Goal: Contribute content: Add original content to the website for others to see

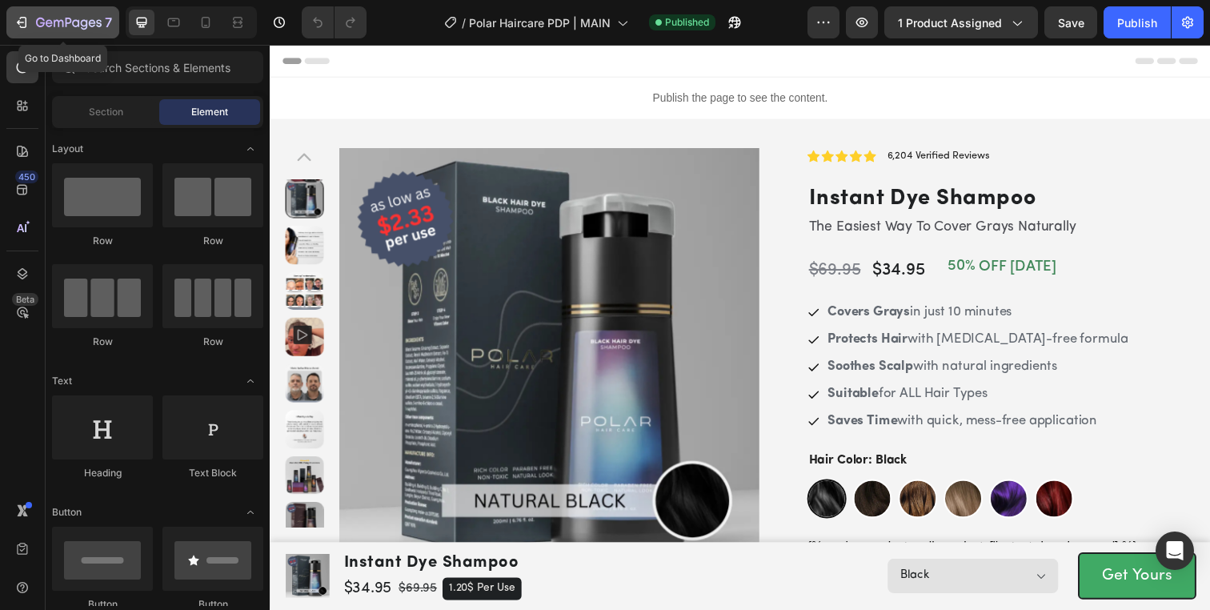
click at [54, 22] on icon "button" at bounding box center [59, 23] width 10 height 7
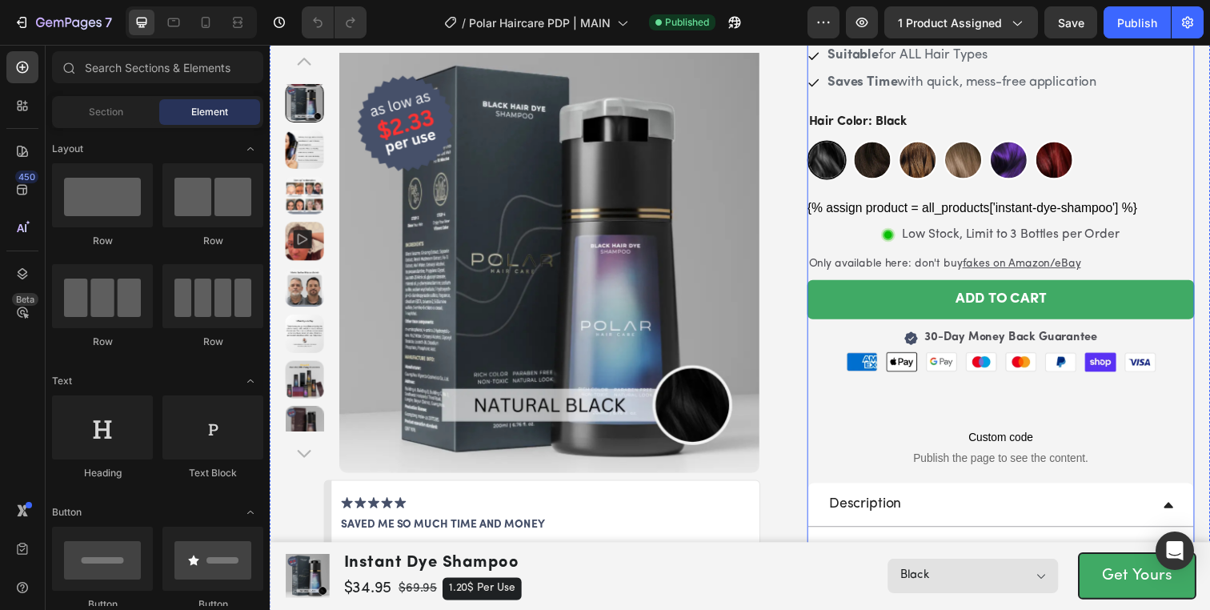
scroll to position [263, 0]
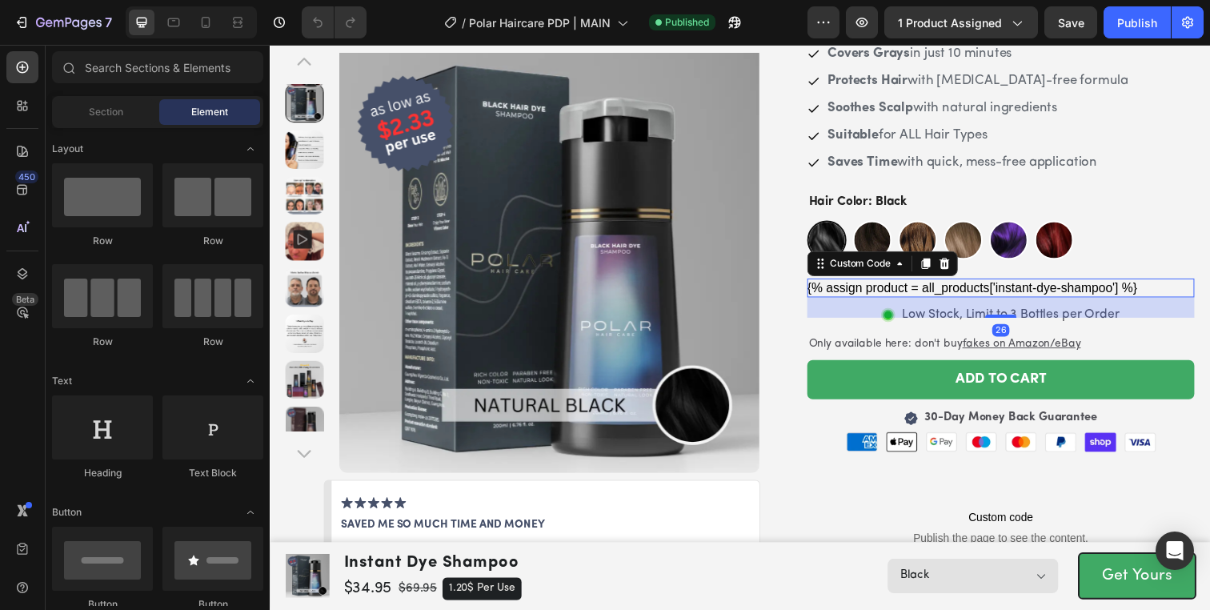
click at [884, 287] on div "{% assign product = all_products['instant-dye-shampoo'] %}" at bounding box center [1016, 292] width 395 height 19
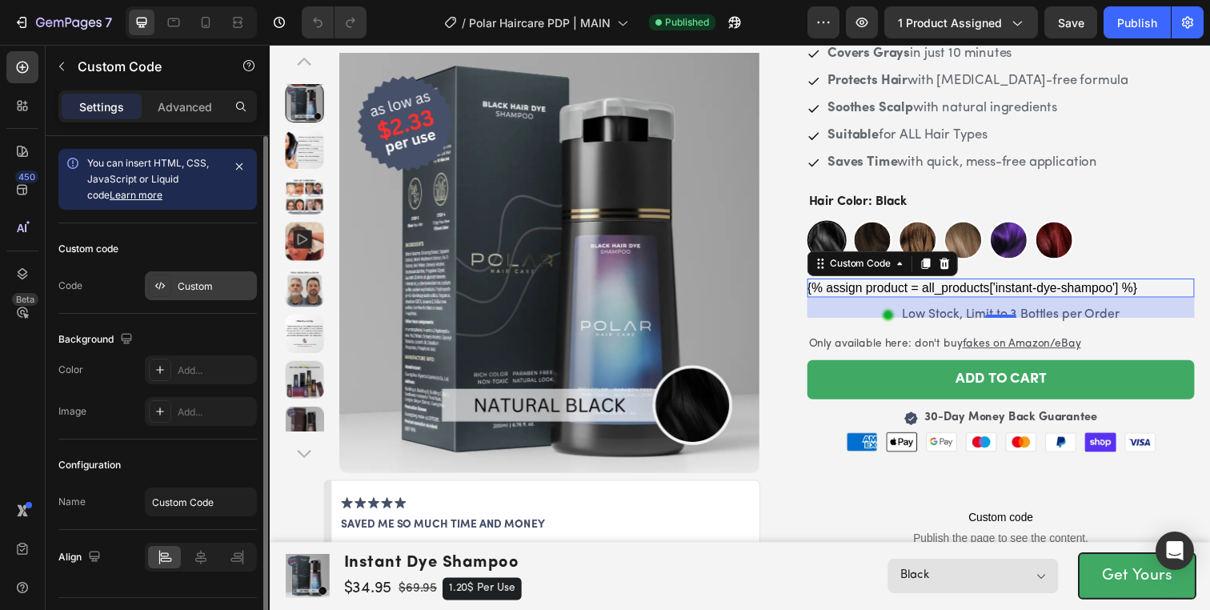
click at [187, 294] on div "Custom" at bounding box center [201, 285] width 112 height 29
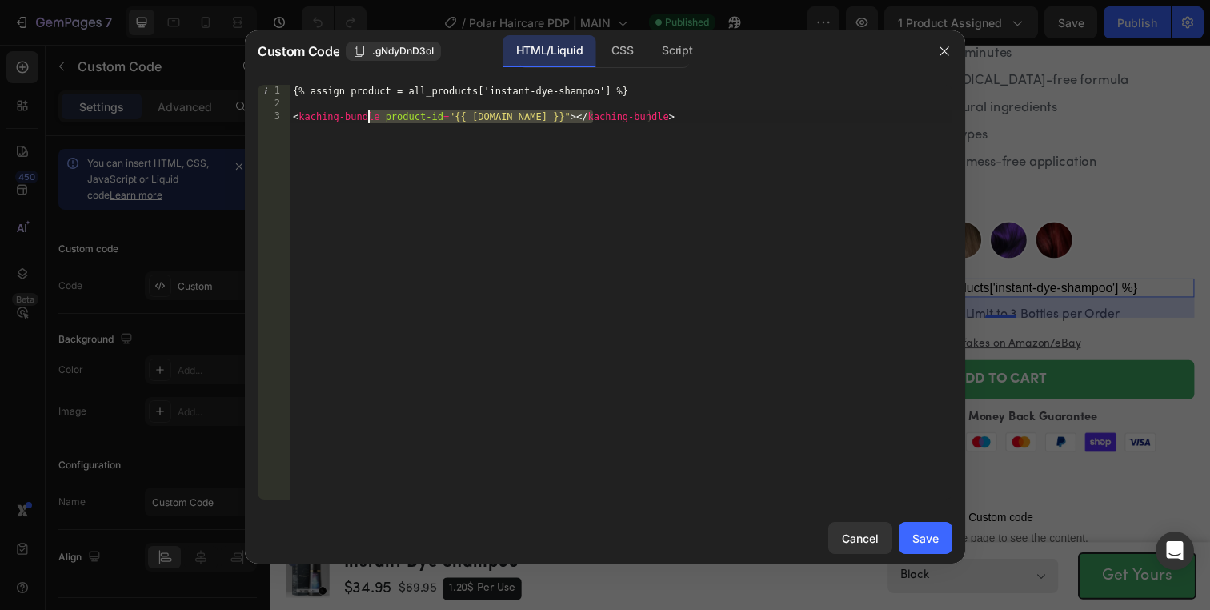
drag, startPoint x: 591, startPoint y: 111, endPoint x: 352, endPoint y: 110, distance: 239.3
click at [351, 110] on div "{% assign product = all_products['instant-dye-shampoo'] %} < kaching-bundle pro…" at bounding box center [621, 305] width 663 height 440
type textarea "<kaching-bundle product-id="{{ [DOMAIN_NAME] }}"></kaching-bundle>"
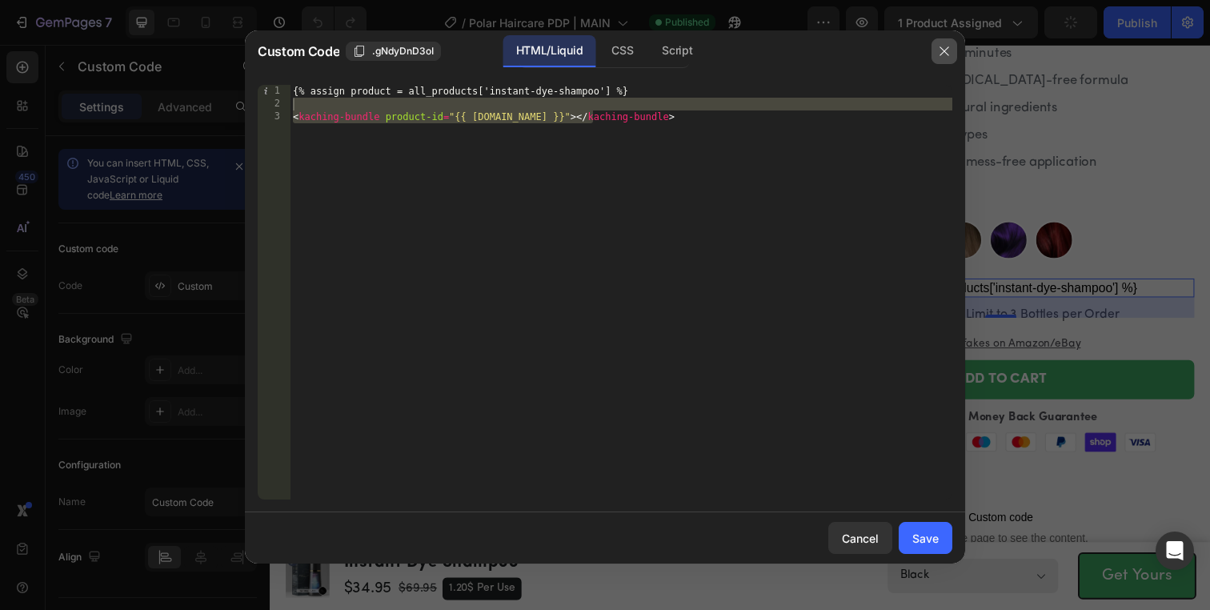
click at [942, 46] on icon "button" at bounding box center [944, 51] width 13 height 13
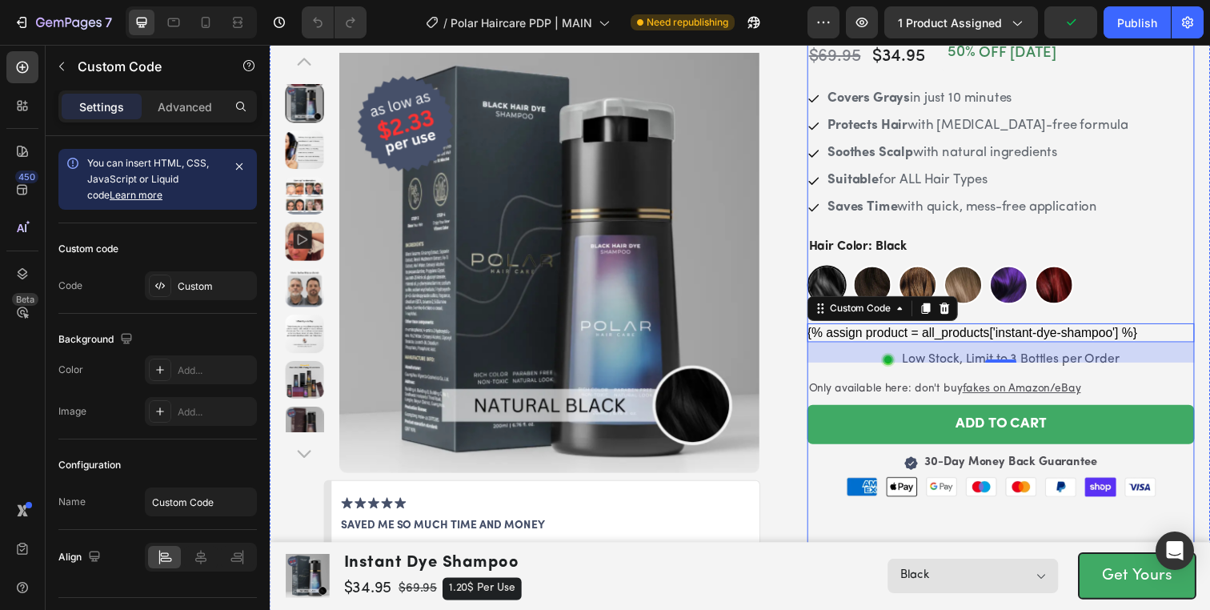
scroll to position [199, 0]
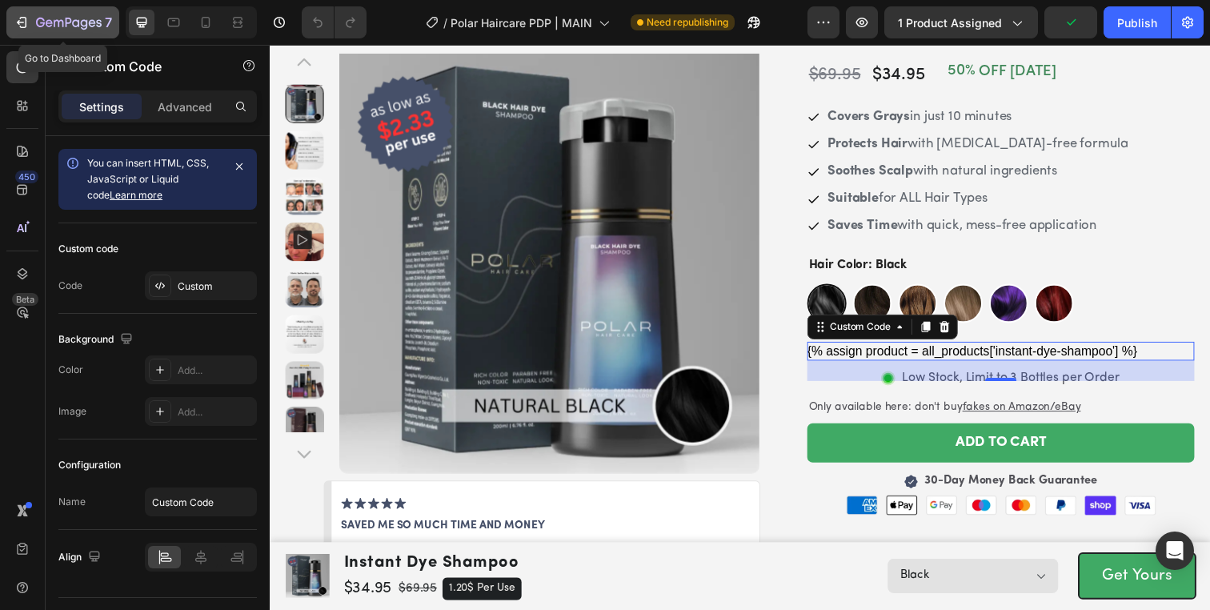
click at [7, 20] on button "7" at bounding box center [62, 22] width 113 height 32
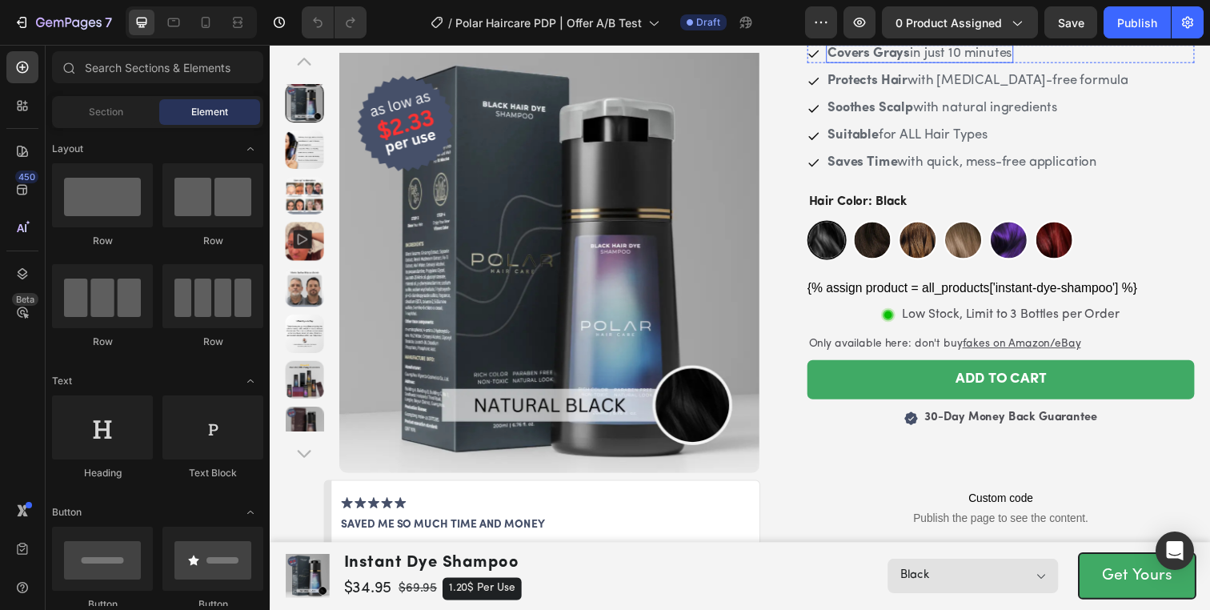
scroll to position [271, 0]
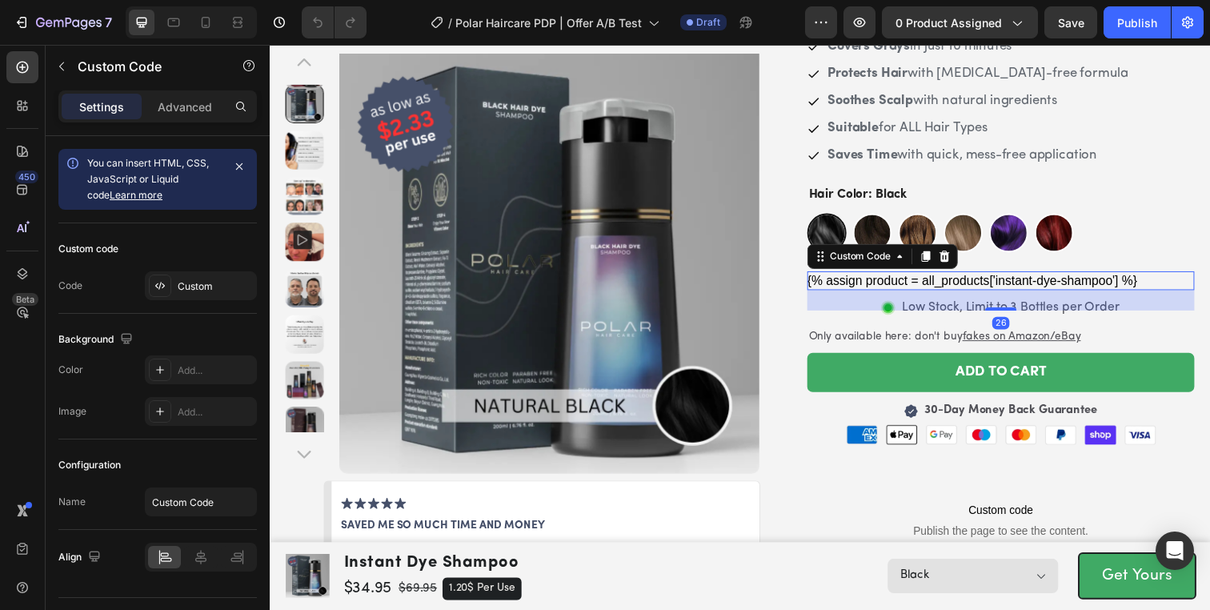
click at [971, 282] on div "{% assign product = all_products['instant-dye-shampoo'] %}" at bounding box center [1016, 284] width 395 height 19
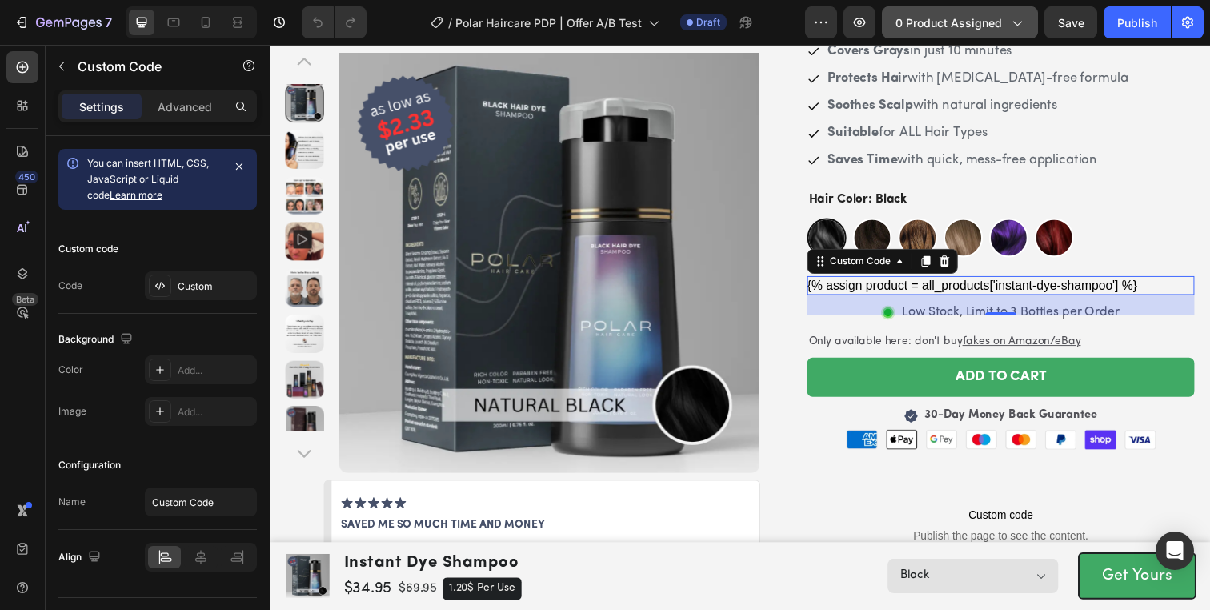
click at [983, 26] on span "0 product assigned" at bounding box center [948, 22] width 106 height 17
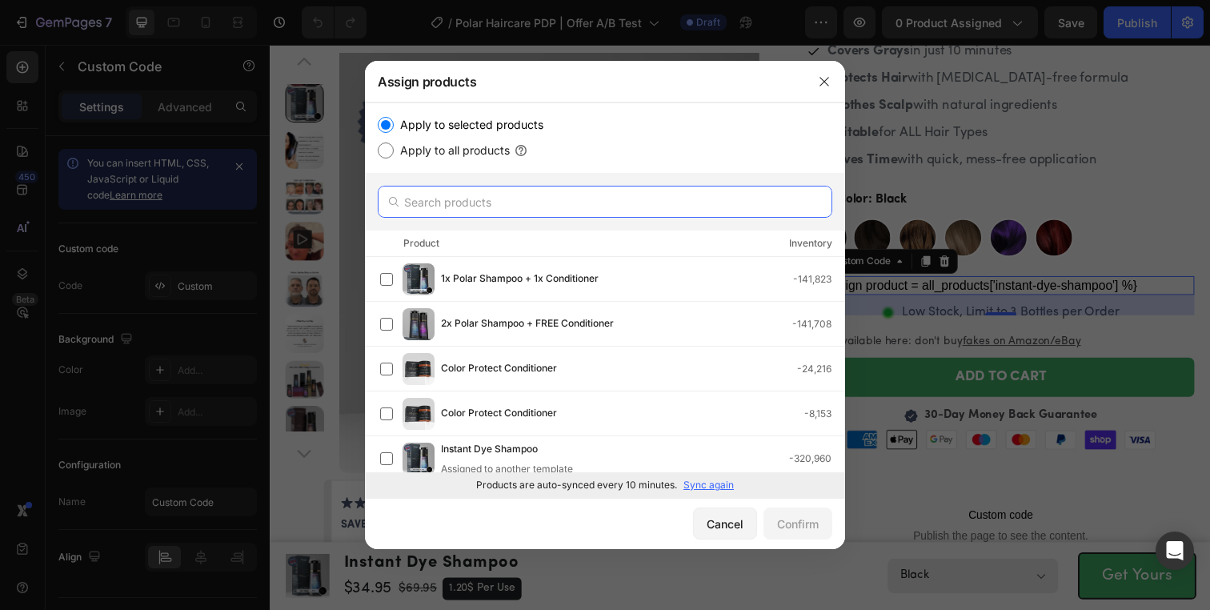
click at [517, 212] on input "text" at bounding box center [605, 202] width 455 height 32
paste input "15754927800665"
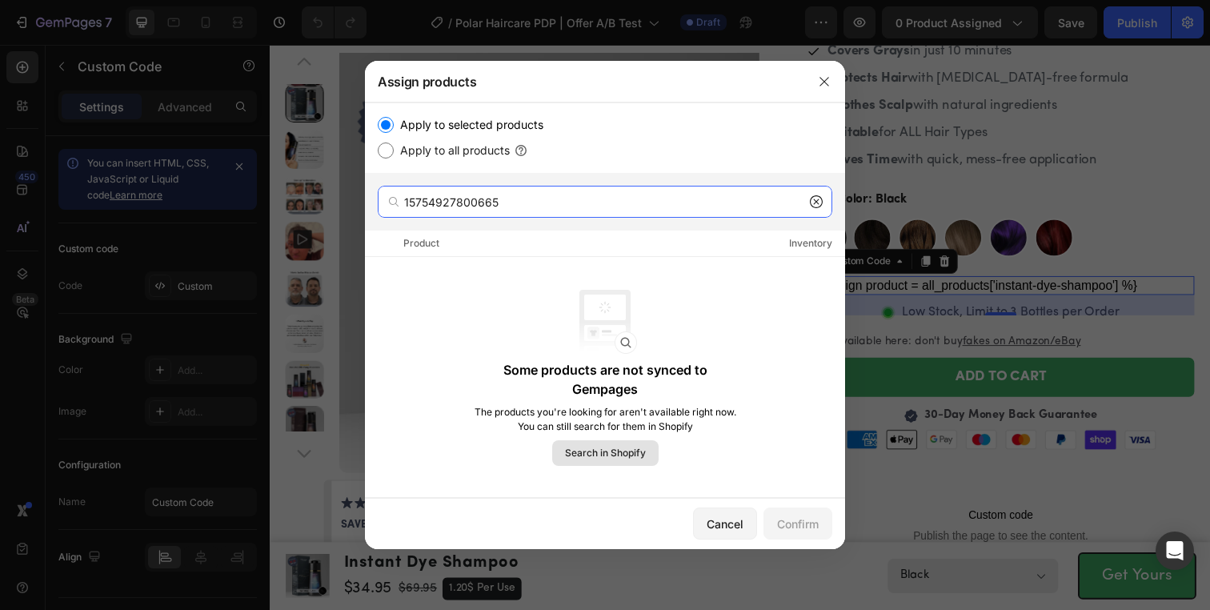
type input "15754927800665"
drag, startPoint x: 631, startPoint y: 460, endPoint x: 770, endPoint y: 330, distance: 189.7
click at [780, 327] on div "Some products are not synced to Gempages The products you're looking for aren't…" at bounding box center [605, 378] width 480 height 242
click at [504, 208] on input "15754927800665" at bounding box center [605, 202] width 455 height 32
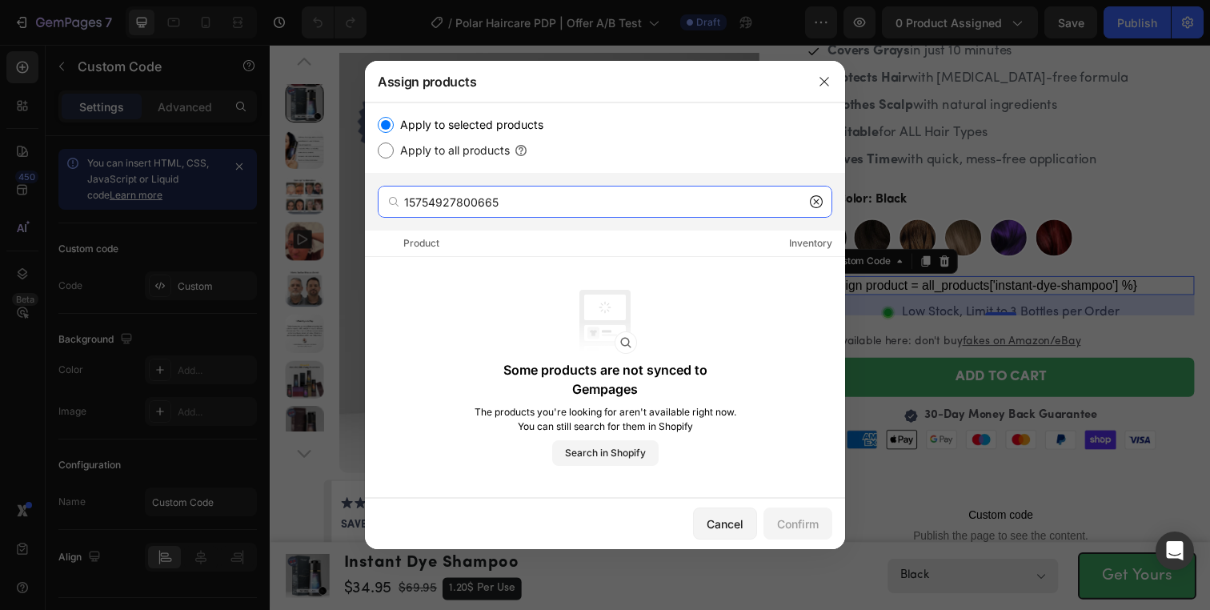
click at [504, 208] on input "15754927800665" at bounding box center [605, 202] width 455 height 32
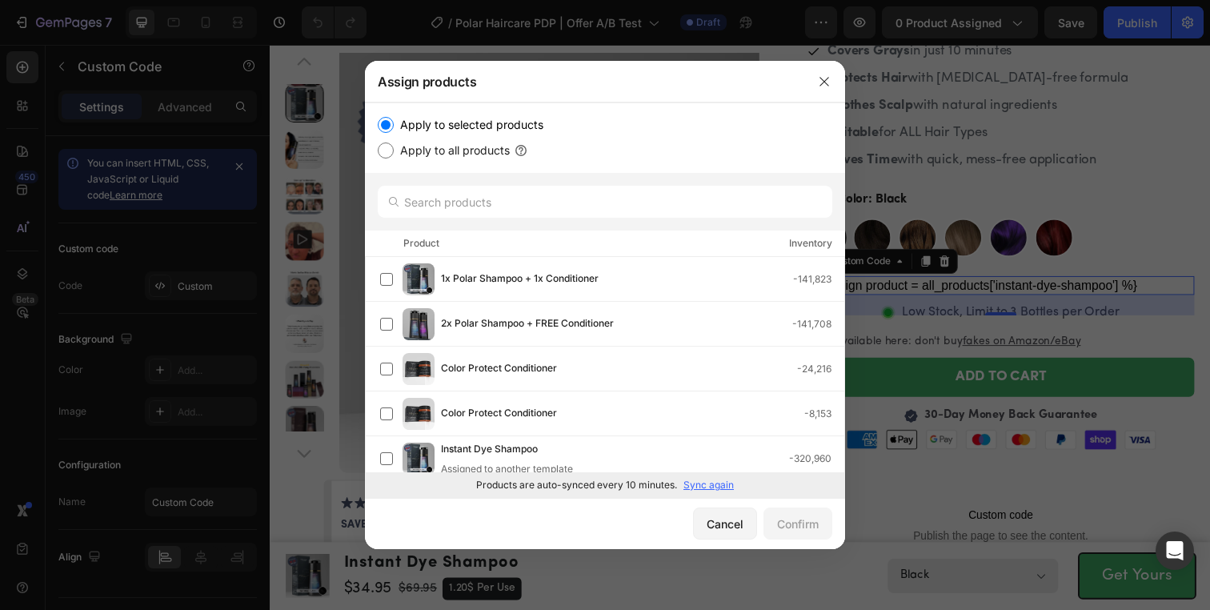
drag, startPoint x: 735, startPoint y: 482, endPoint x: 718, endPoint y: 482, distance: 17.6
click at [735, 482] on div "Products are auto-synced every 10 minutes. Sync again" at bounding box center [605, 485] width 480 height 26
click at [718, 482] on p "Sync again" at bounding box center [708, 485] width 50 height 14
click at [477, 207] on input "text" at bounding box center [605, 202] width 455 height 32
paste input "15754927800665"
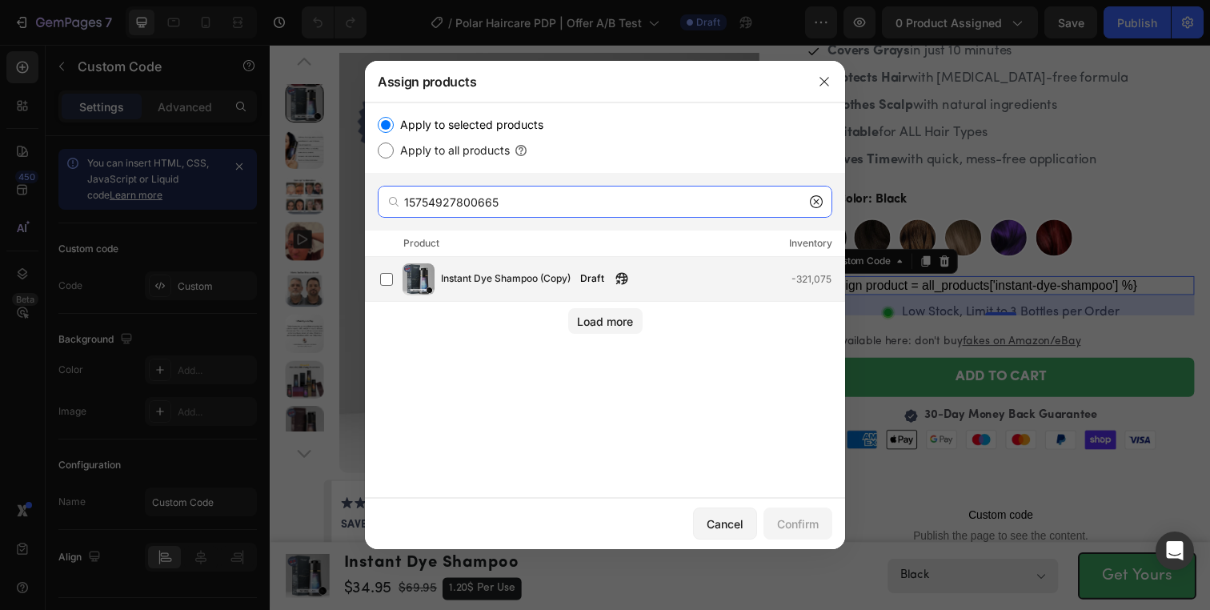
type input "15754927800665"
click at [711, 285] on div "Instant Dye Shampoo (Copy) Draft -321,075" at bounding box center [642, 279] width 403 height 18
click at [802, 522] on div "Confirm" at bounding box center [798, 523] width 42 height 17
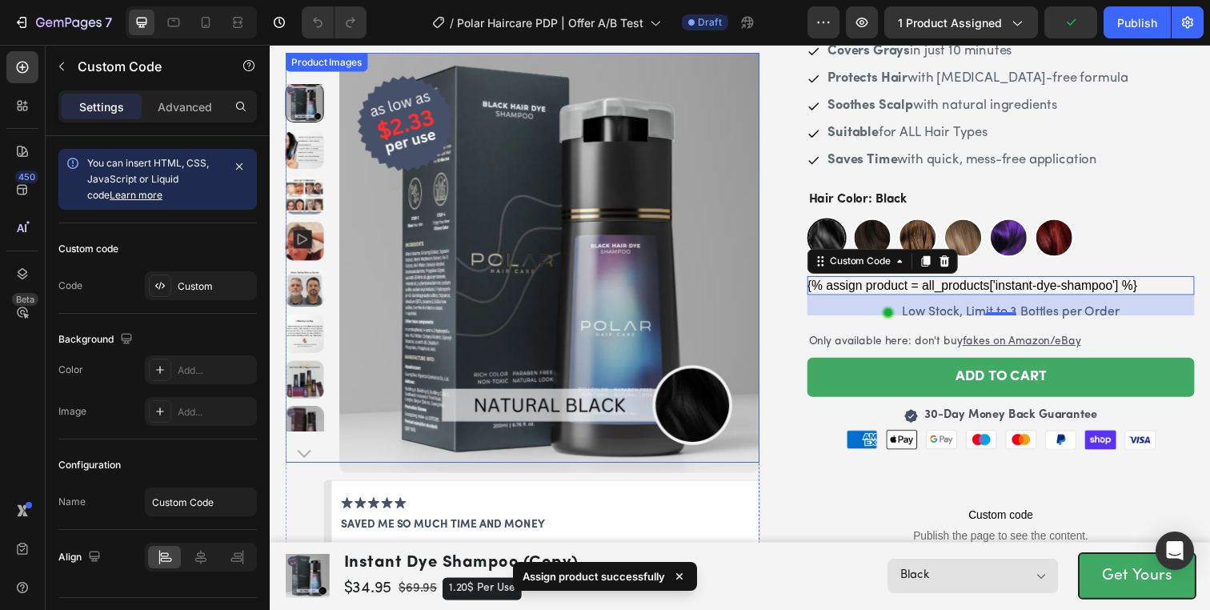
click at [691, 204] on img at bounding box center [555, 267] width 429 height 429
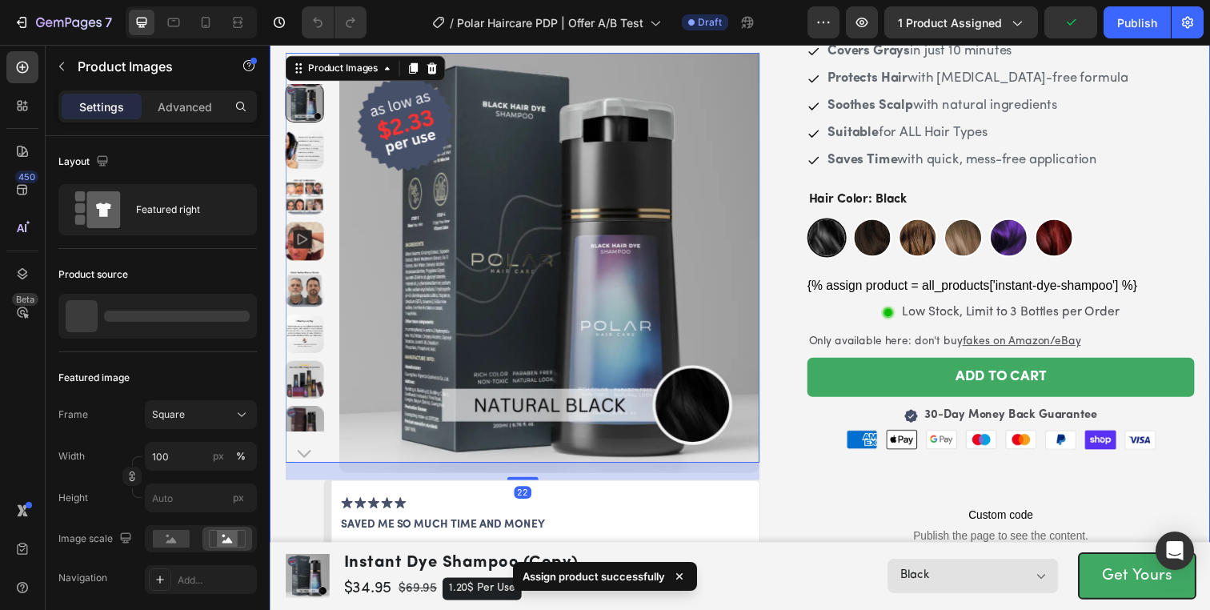
click at [780, 210] on div "Product Images 22 Image saved me so much time and money Text Block ‘’Polar fits…" at bounding box center [750, 481] width 960 height 1195
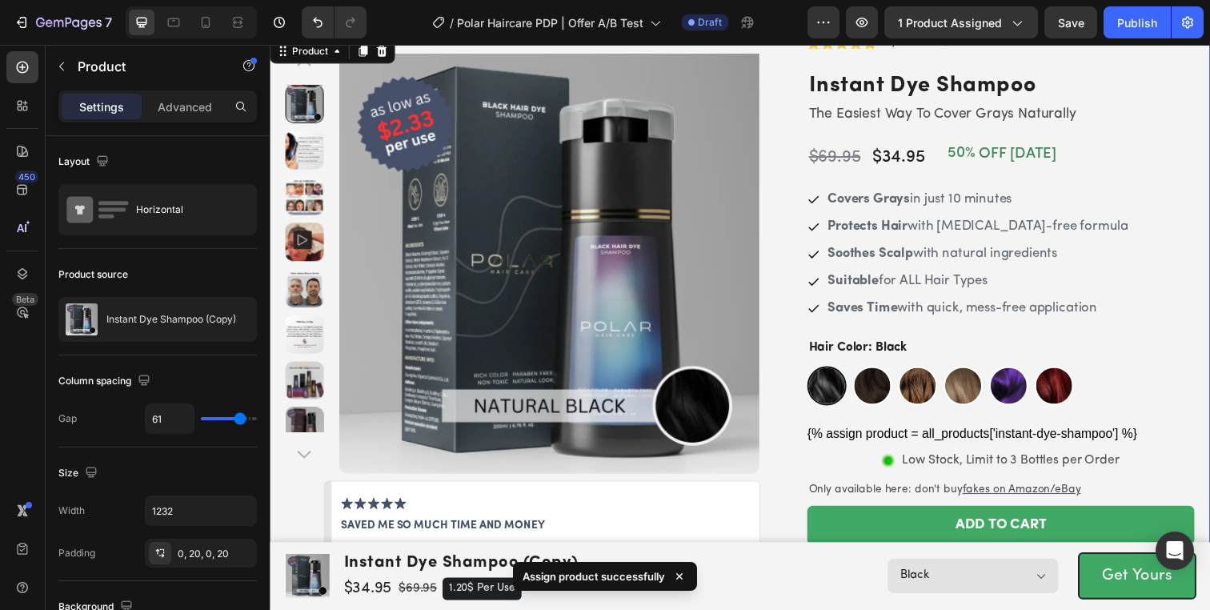
scroll to position [114, 0]
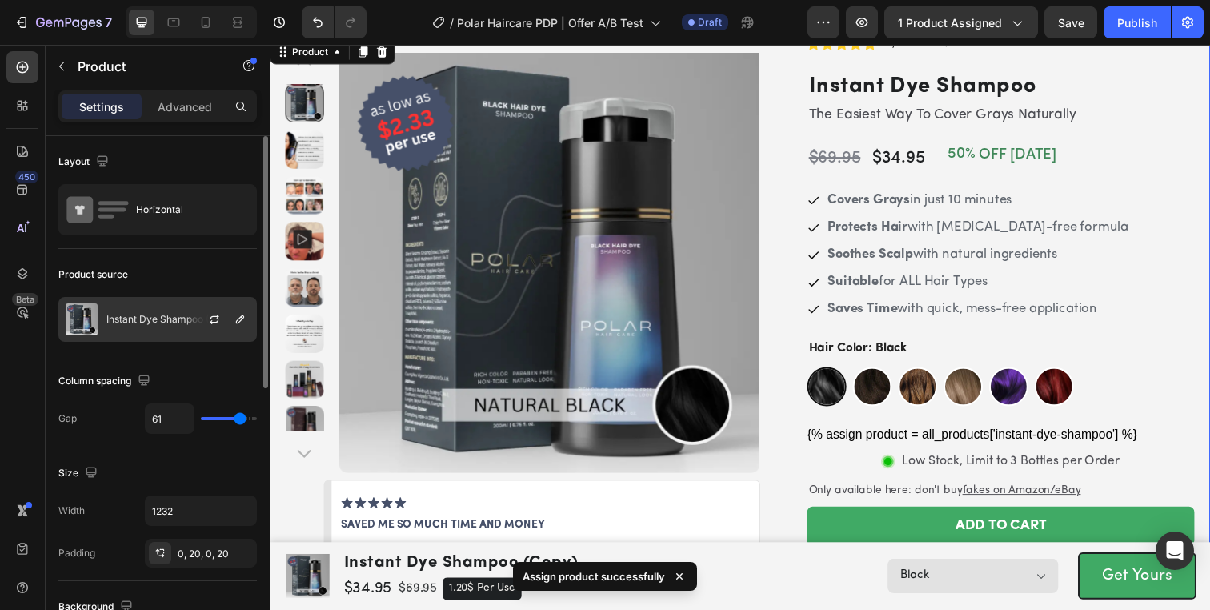
click at [198, 314] on div at bounding box center [221, 319] width 70 height 43
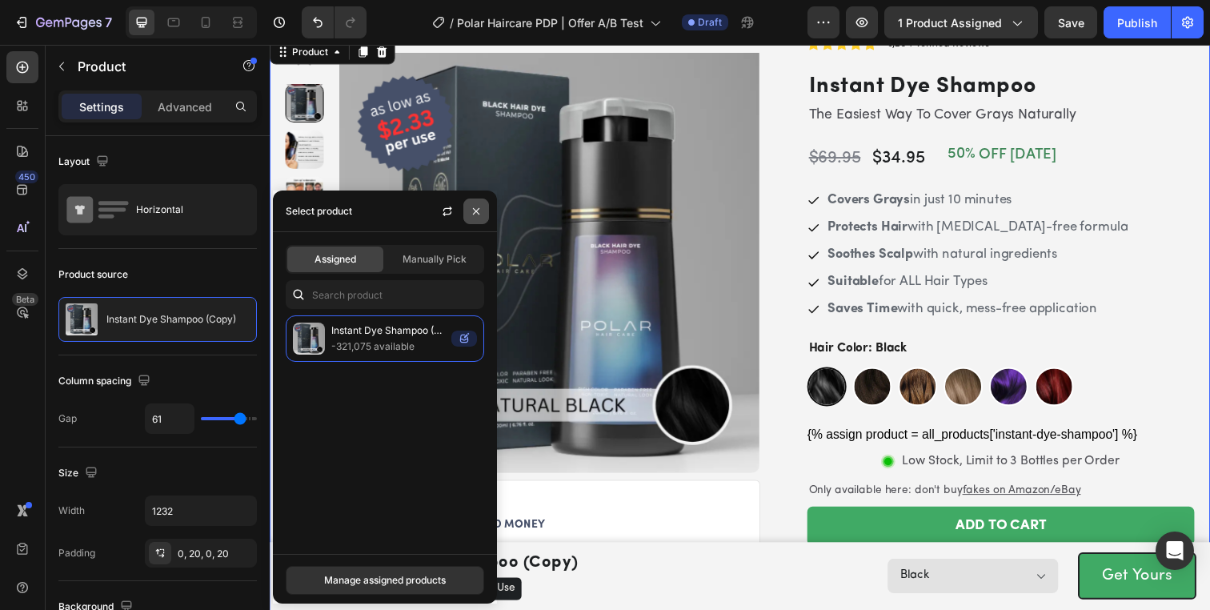
click at [475, 215] on icon "button" at bounding box center [476, 211] width 13 height 13
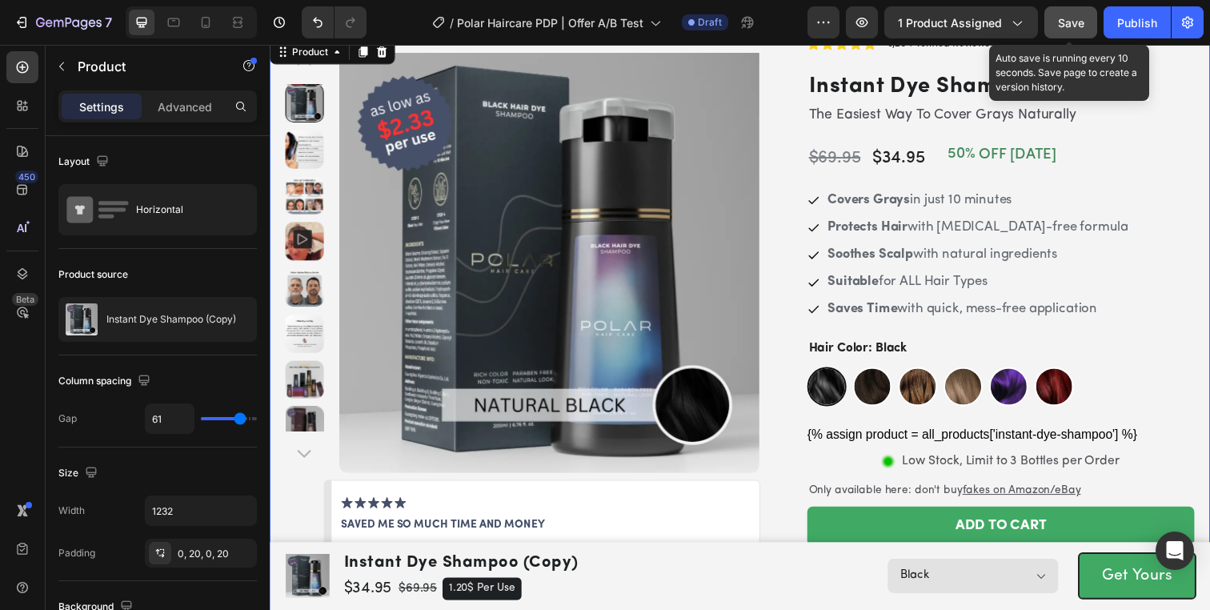
click at [1055, 14] on button "Save" at bounding box center [1070, 22] width 53 height 32
click at [1080, 22] on span "Save" at bounding box center [1071, 23] width 26 height 14
click at [1067, 17] on span "Save" at bounding box center [1071, 23] width 26 height 14
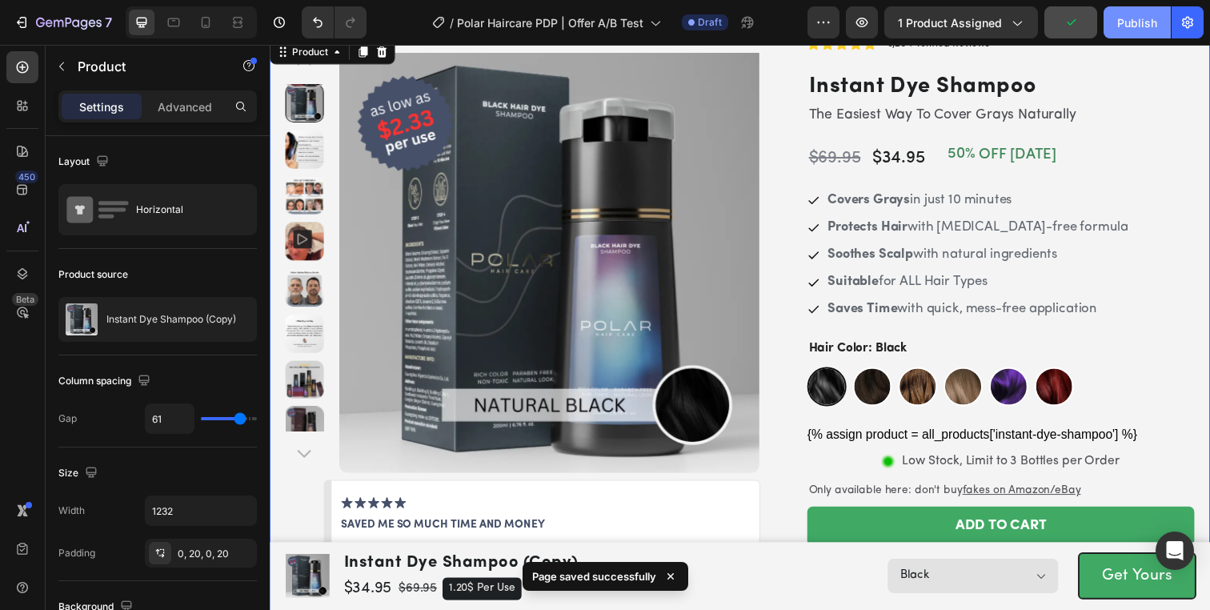
click at [1151, 34] on button "Publish" at bounding box center [1136, 22] width 67 height 32
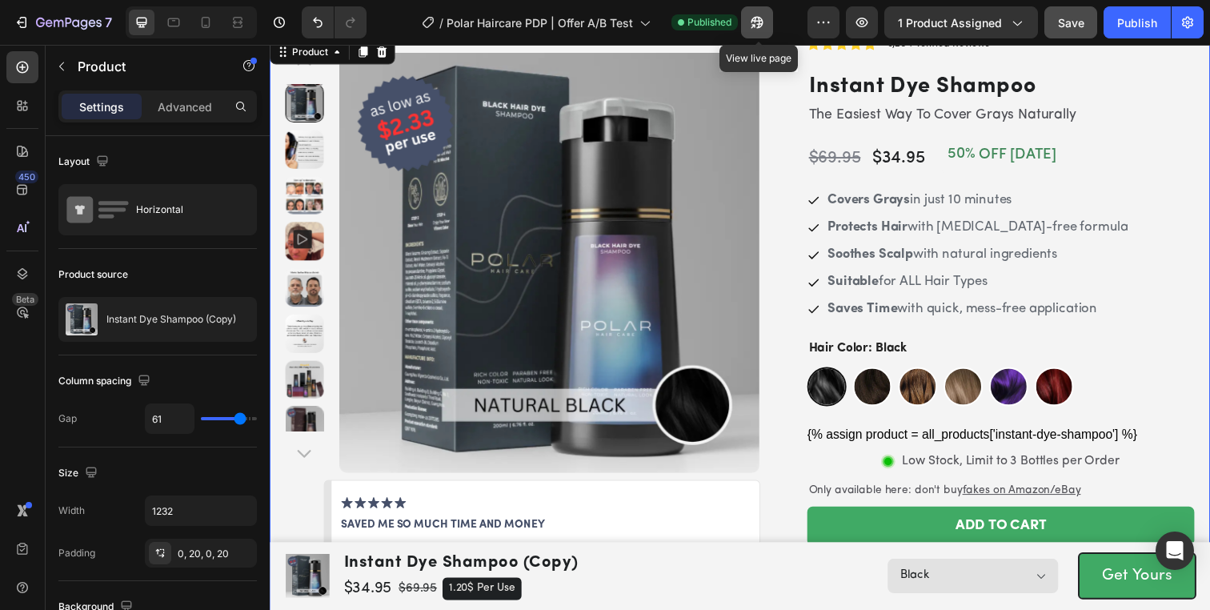
click at [751, 23] on icon "button" at bounding box center [757, 22] width 16 height 16
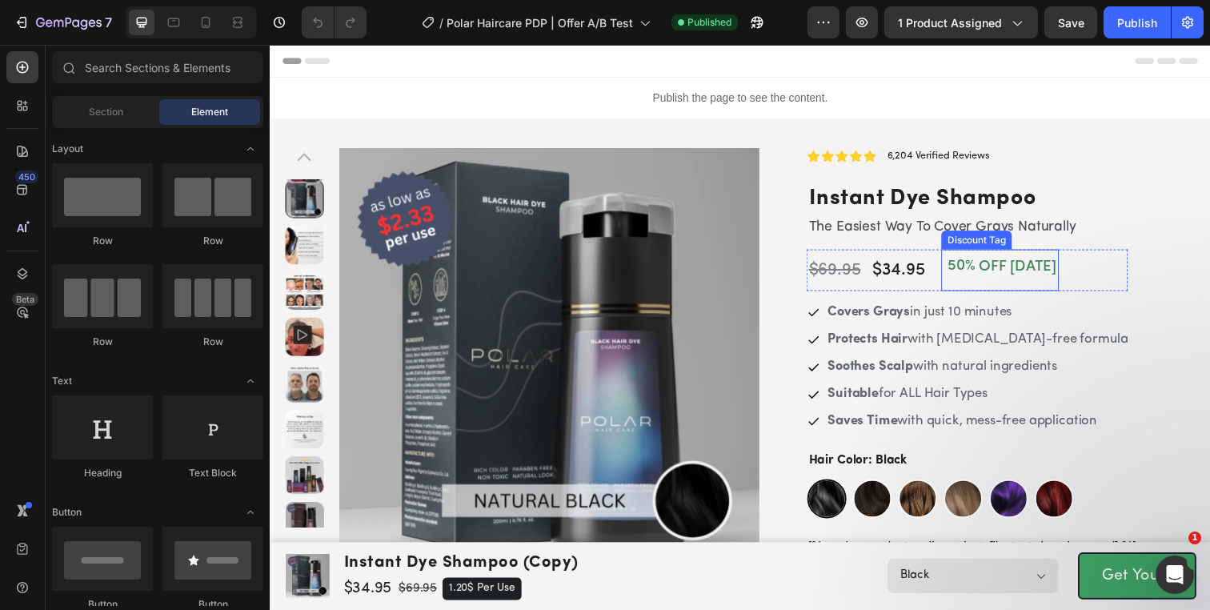
scroll to position [44, 0]
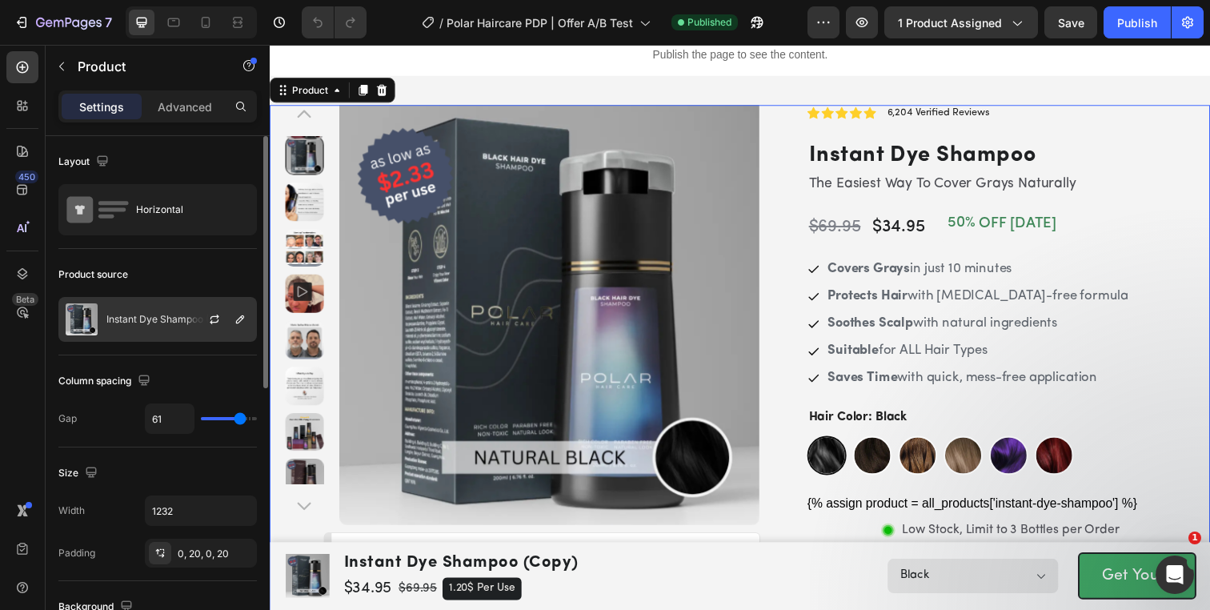
click at [182, 319] on p "Instant Dye Shampoo (Copy)" at bounding box center [171, 319] width 130 height 11
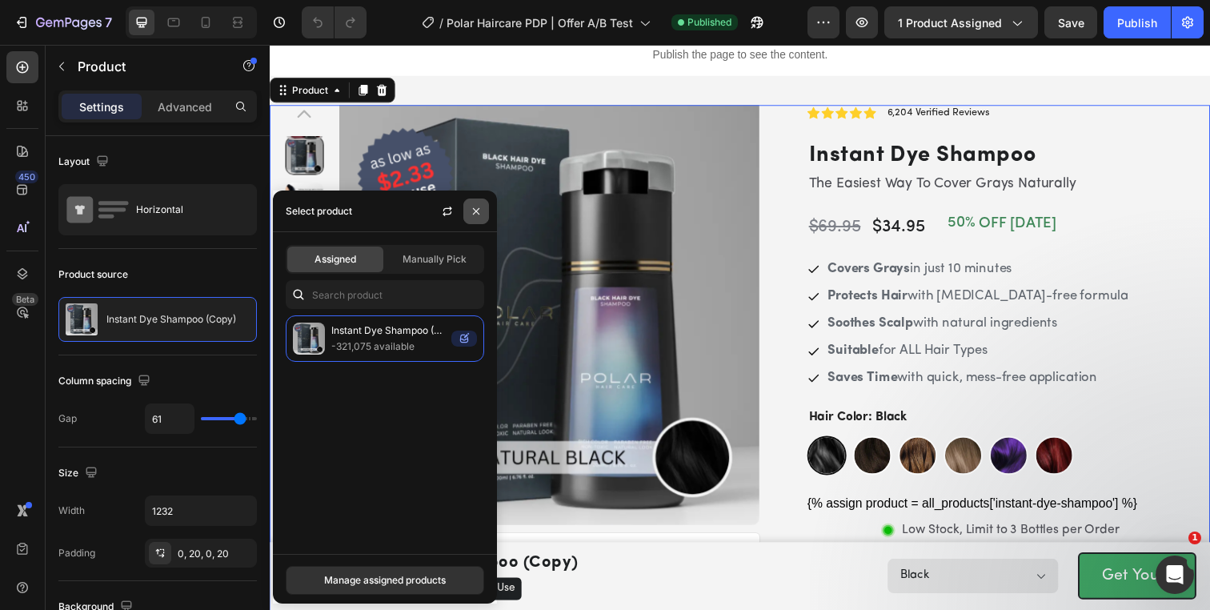
drag, startPoint x: 479, startPoint y: 216, endPoint x: 723, endPoint y: 108, distance: 266.9
click at [479, 216] on icon "button" at bounding box center [476, 211] width 13 height 13
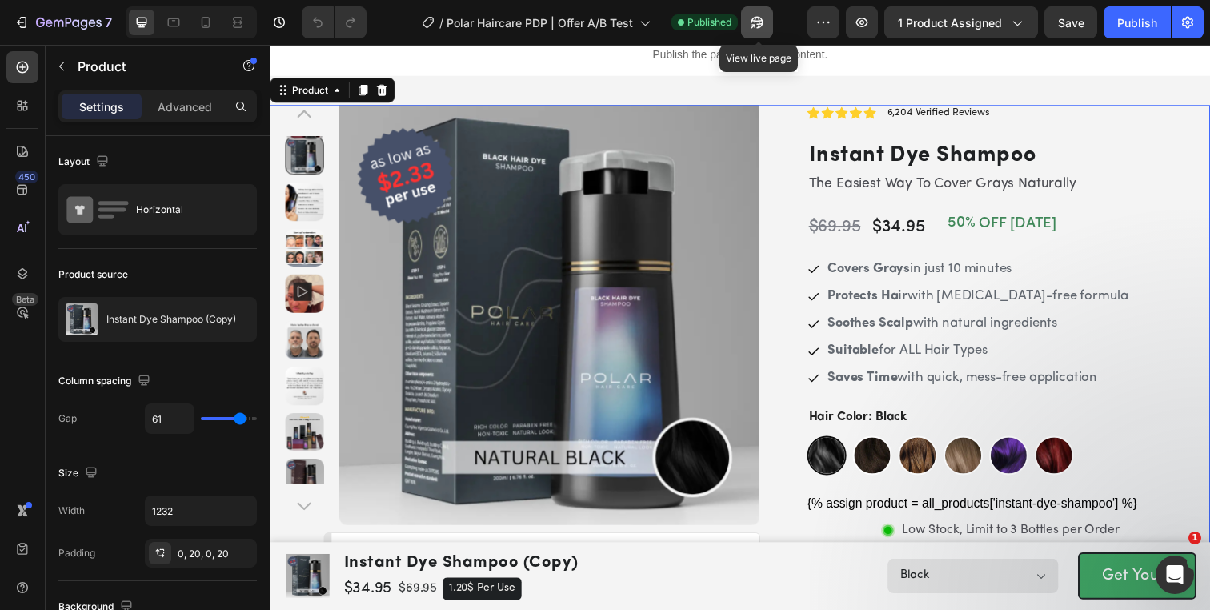
click at [771, 26] on button "button" at bounding box center [757, 22] width 32 height 32
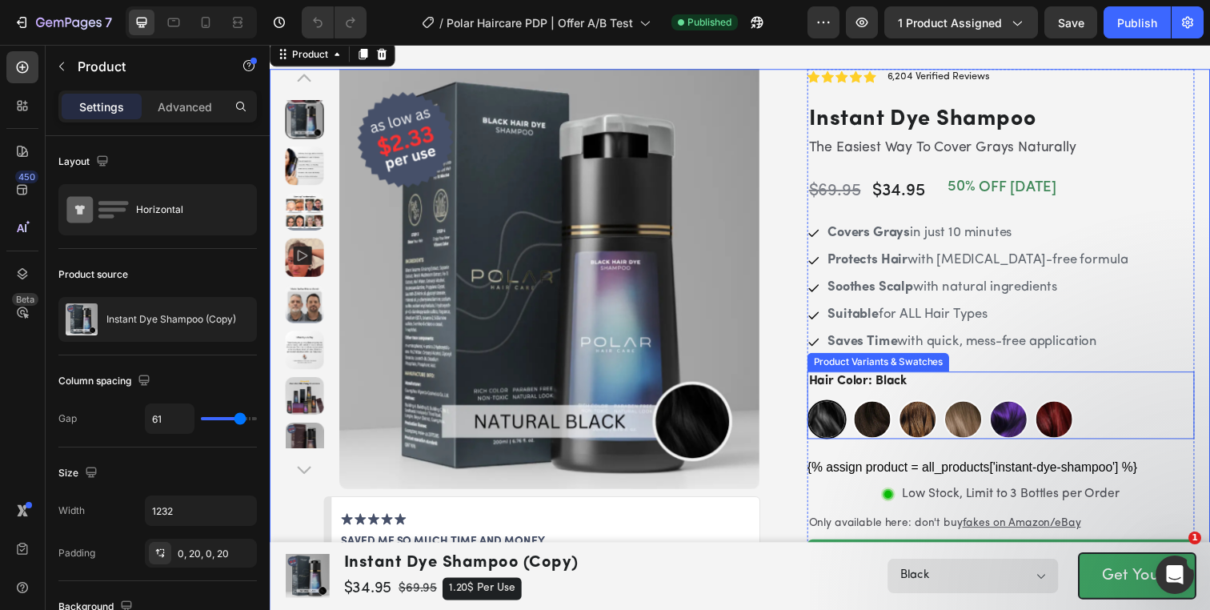
scroll to position [94, 0]
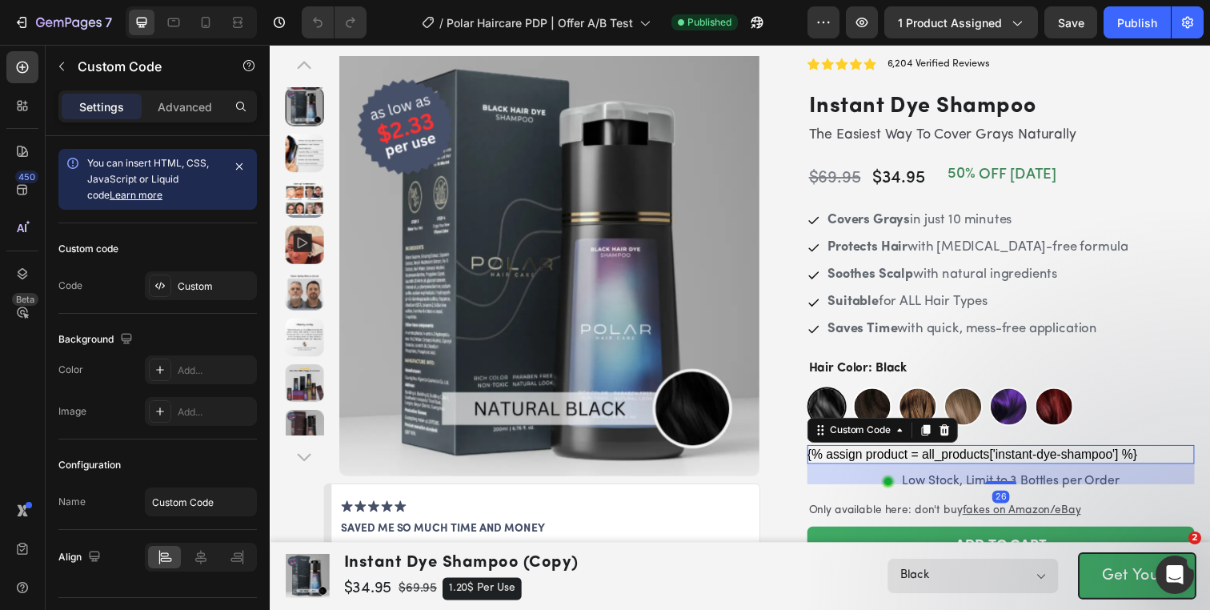
click at [917, 467] on div "{% assign product = all_products['instant-dye-shampoo'] %}" at bounding box center [1016, 462] width 395 height 19
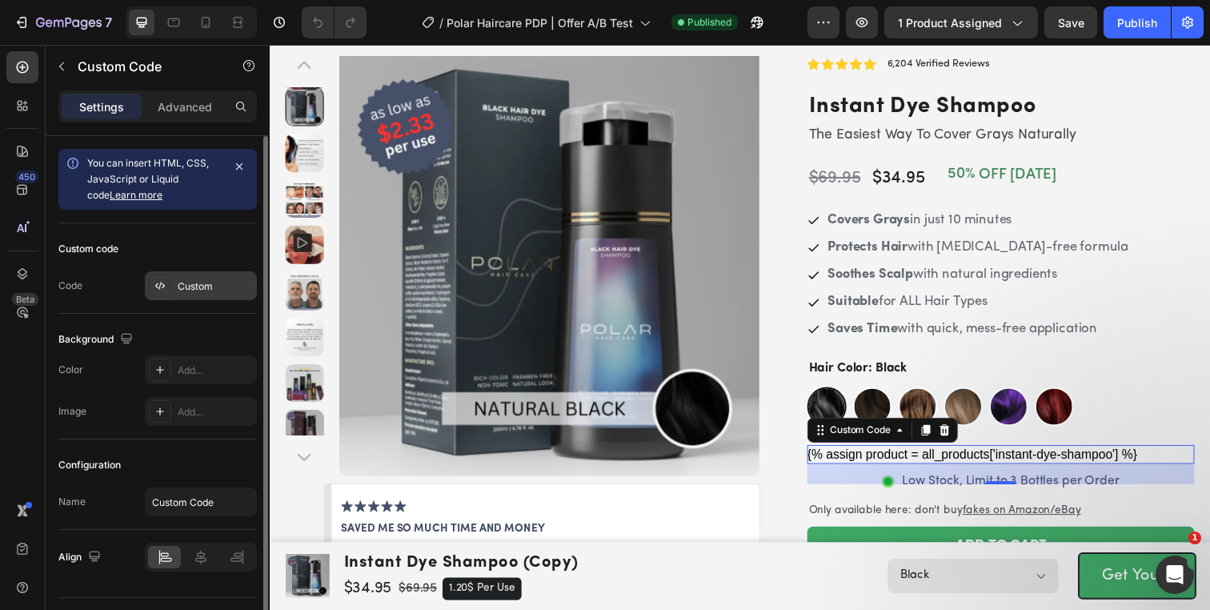
click at [173, 283] on div "Custom" at bounding box center [201, 285] width 112 height 29
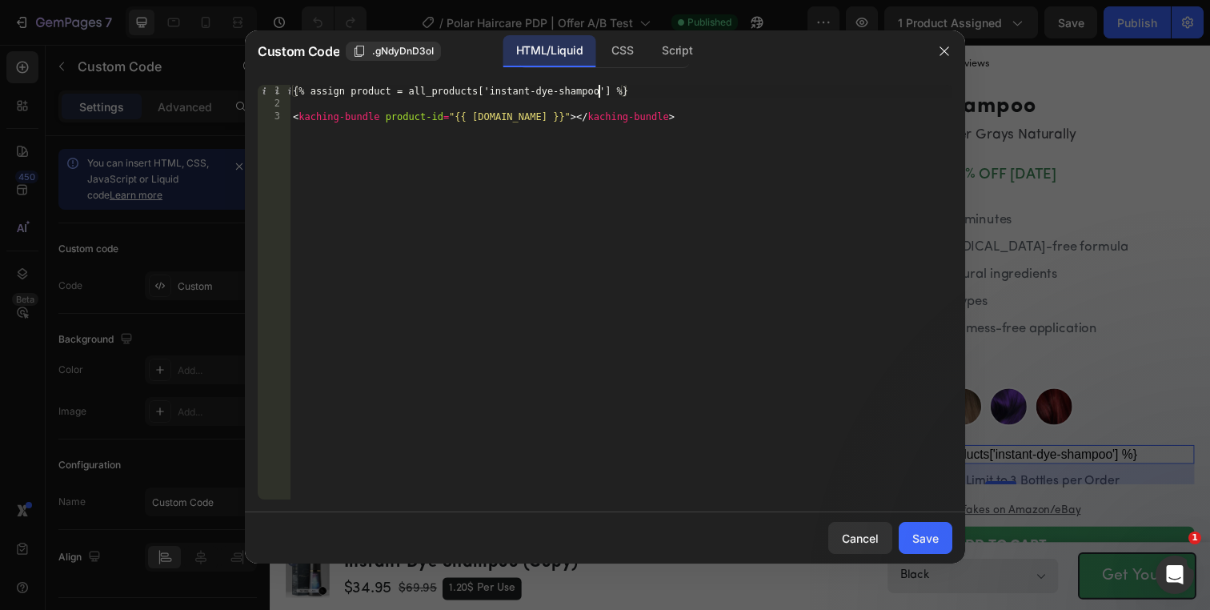
click at [599, 90] on div "{% assign product = all_products['instant-dye-shampoo'] %} < kaching-bundle pro…" at bounding box center [621, 305] width 663 height 440
type textarea "{% assign product = all_products['instant-dye-shampoo-offer'] %}"
click at [933, 544] on div "Save" at bounding box center [925, 538] width 26 height 17
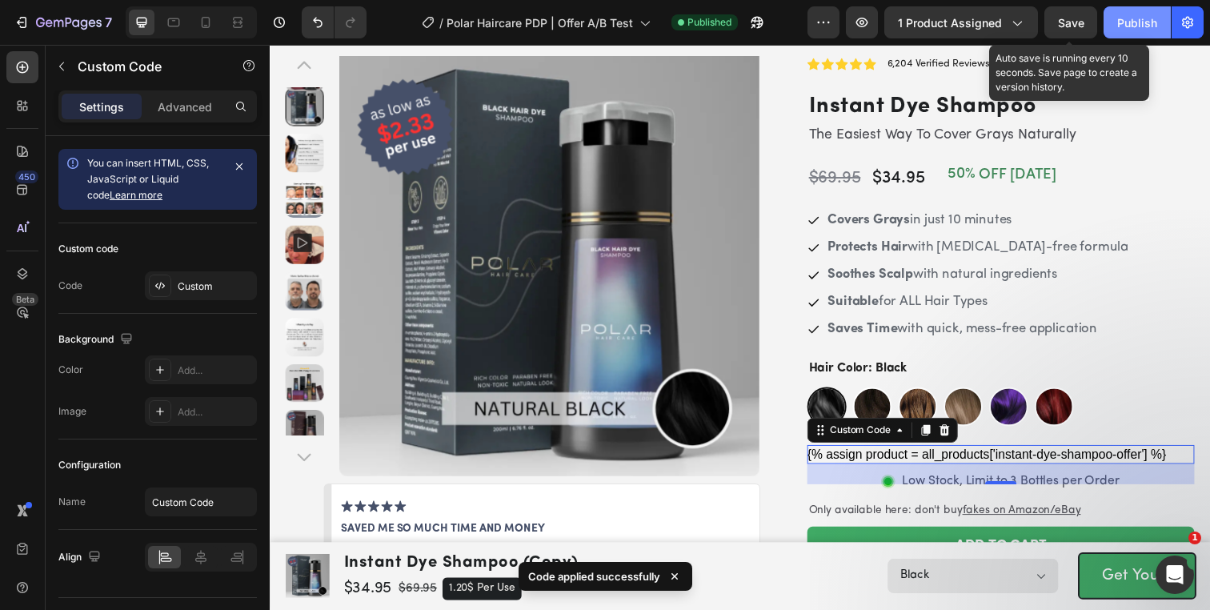
click at [1063, 27] on span "Save" at bounding box center [1071, 23] width 26 height 14
click at [1121, 23] on div "Publish" at bounding box center [1137, 22] width 40 height 17
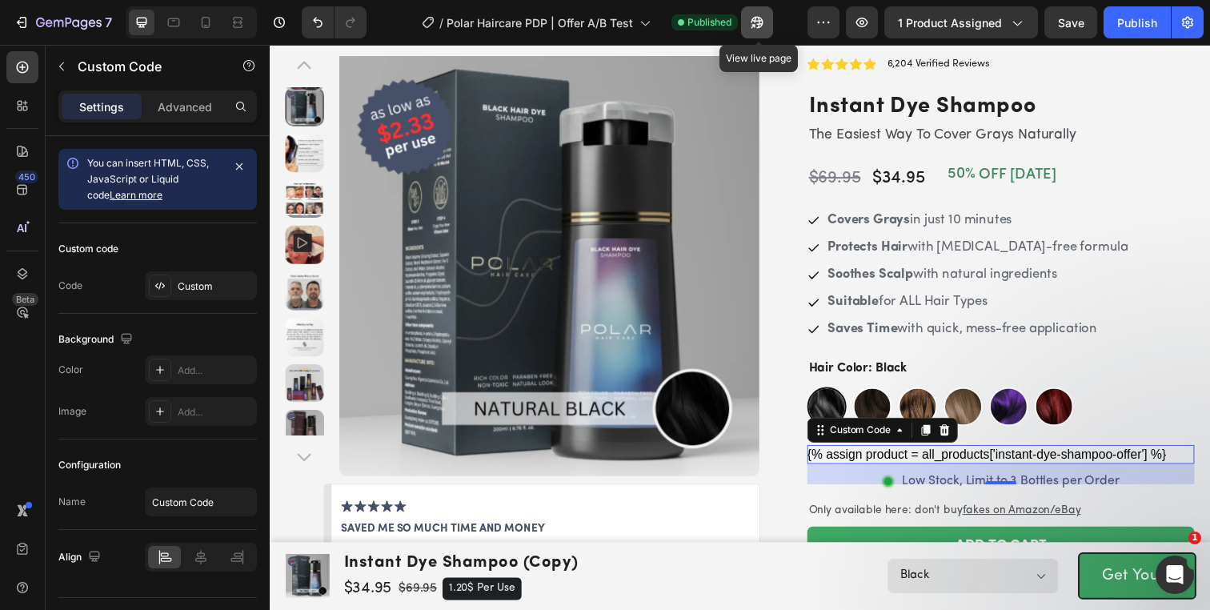
click at [755, 24] on icon "button" at bounding box center [753, 26] width 4 height 4
